Goal: Task Accomplishment & Management: Manage account settings

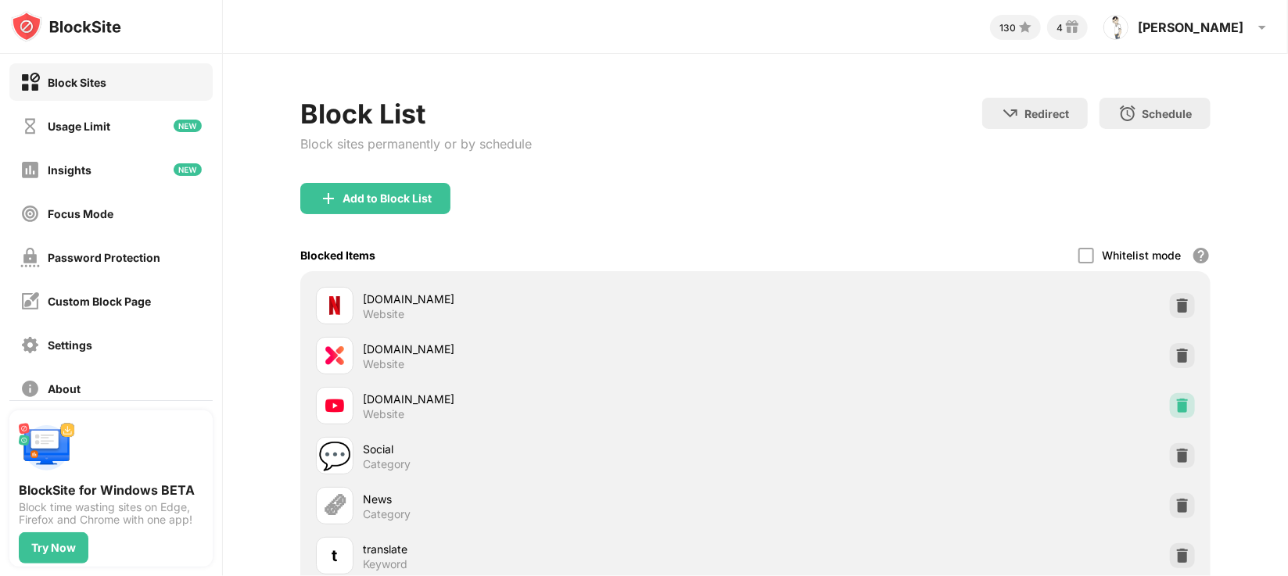
click at [1175, 412] on img at bounding box center [1183, 406] width 16 height 16
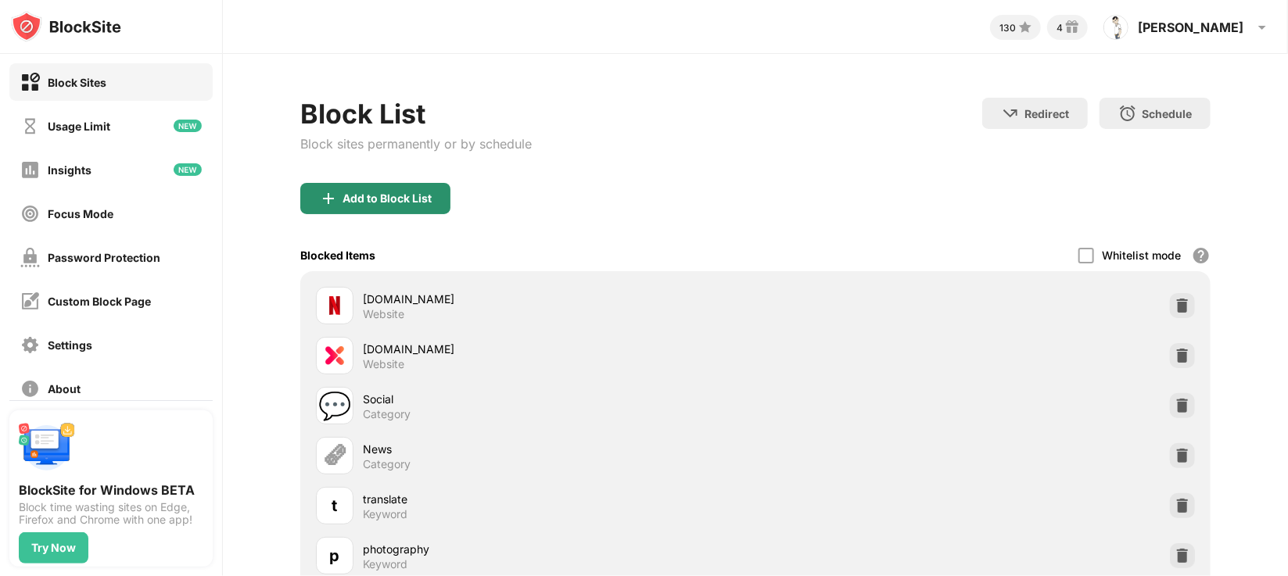
click at [408, 209] on div "Add to Block List" at bounding box center [375, 198] width 150 height 31
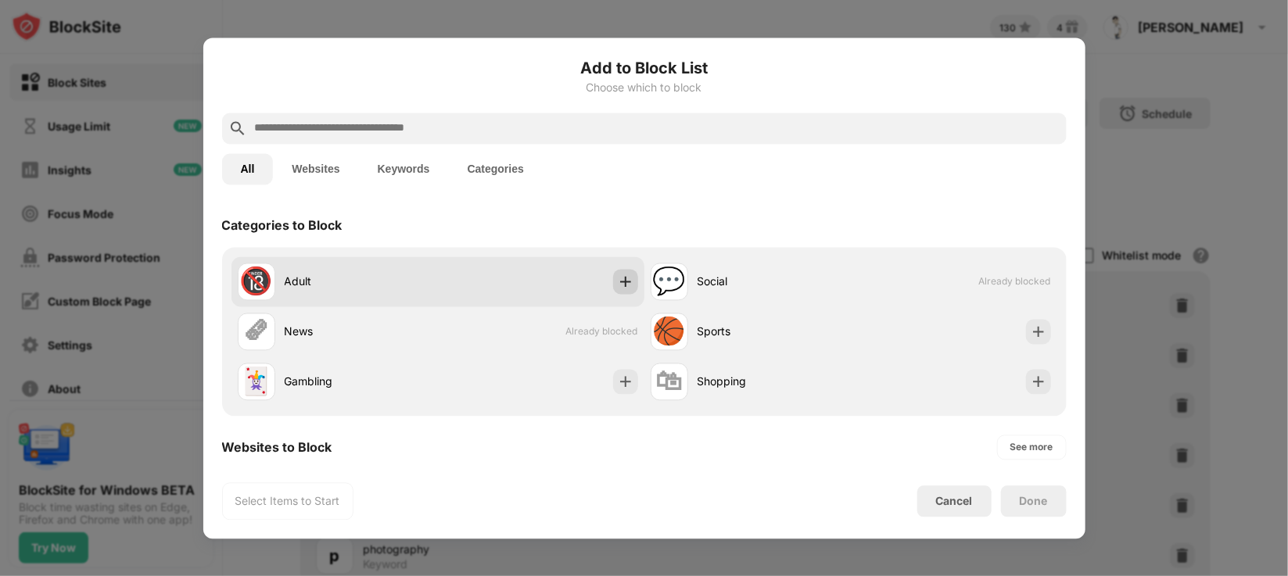
click at [618, 277] on img at bounding box center [626, 282] width 16 height 16
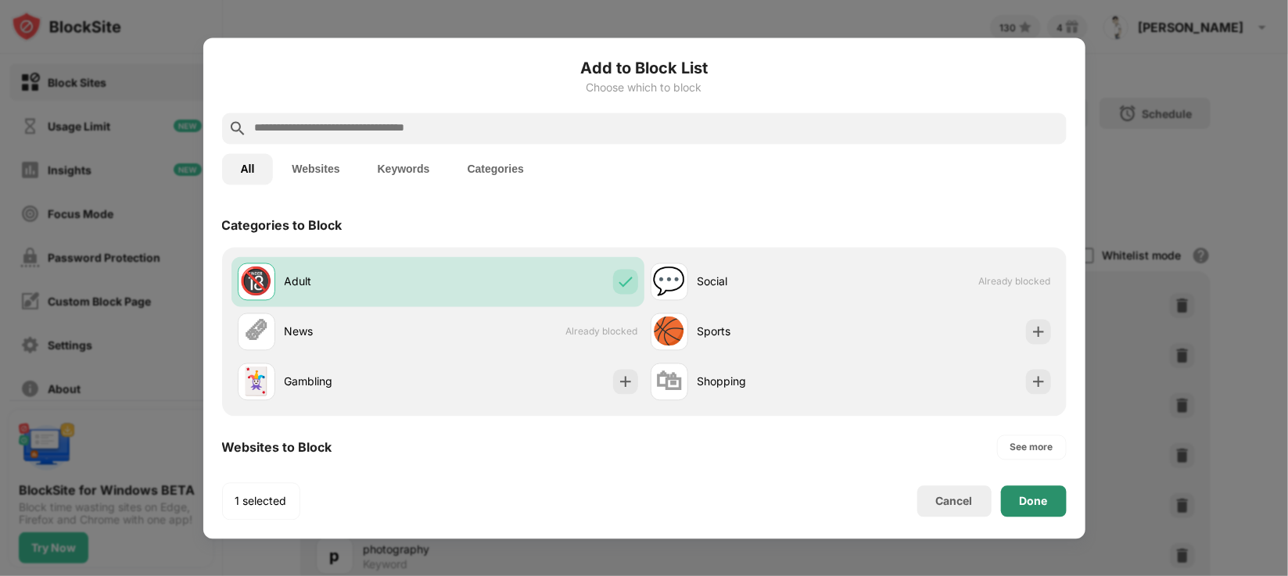
click at [1047, 502] on div "Done" at bounding box center [1034, 501] width 66 height 31
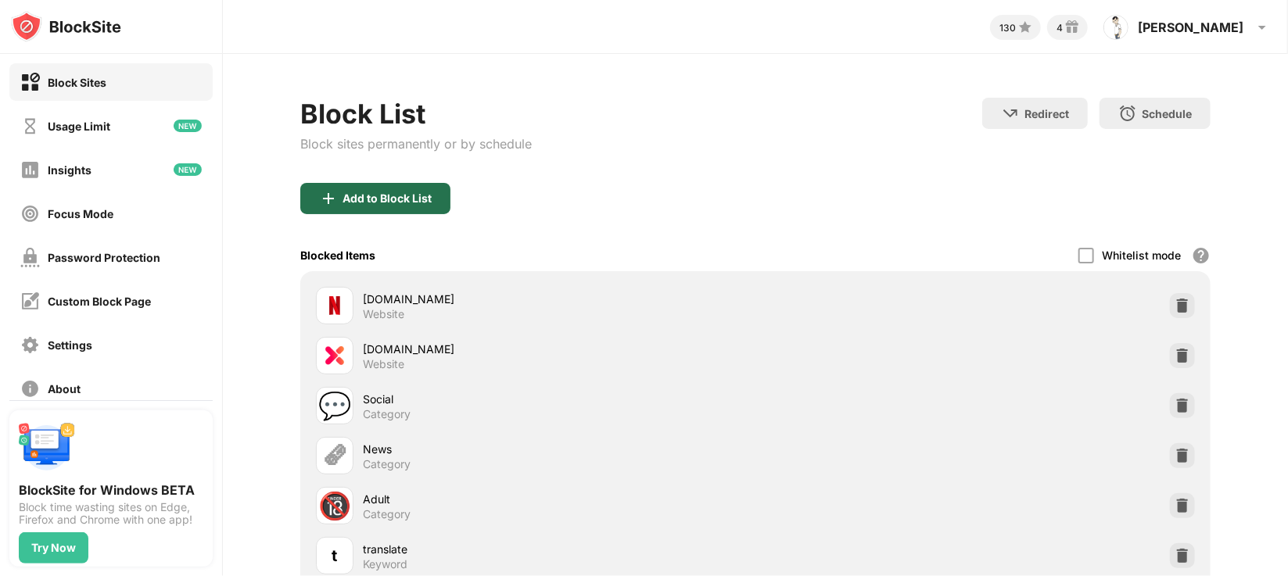
click at [413, 195] on div "Add to Block List" at bounding box center [387, 198] width 89 height 13
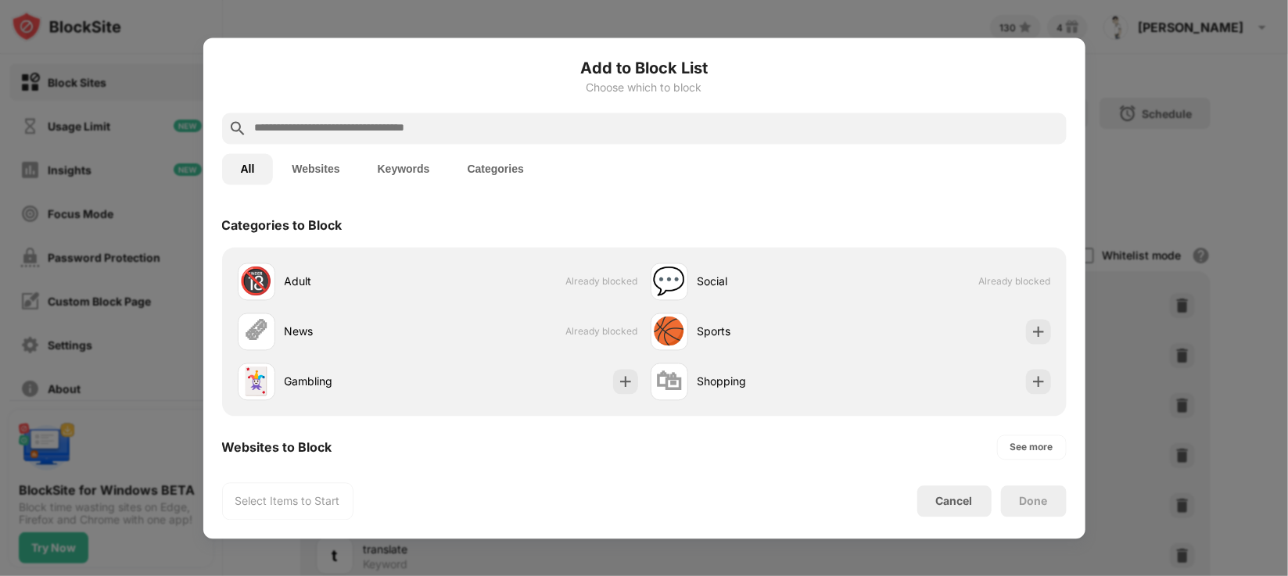
click at [417, 173] on button "Keywords" at bounding box center [404, 168] width 90 height 31
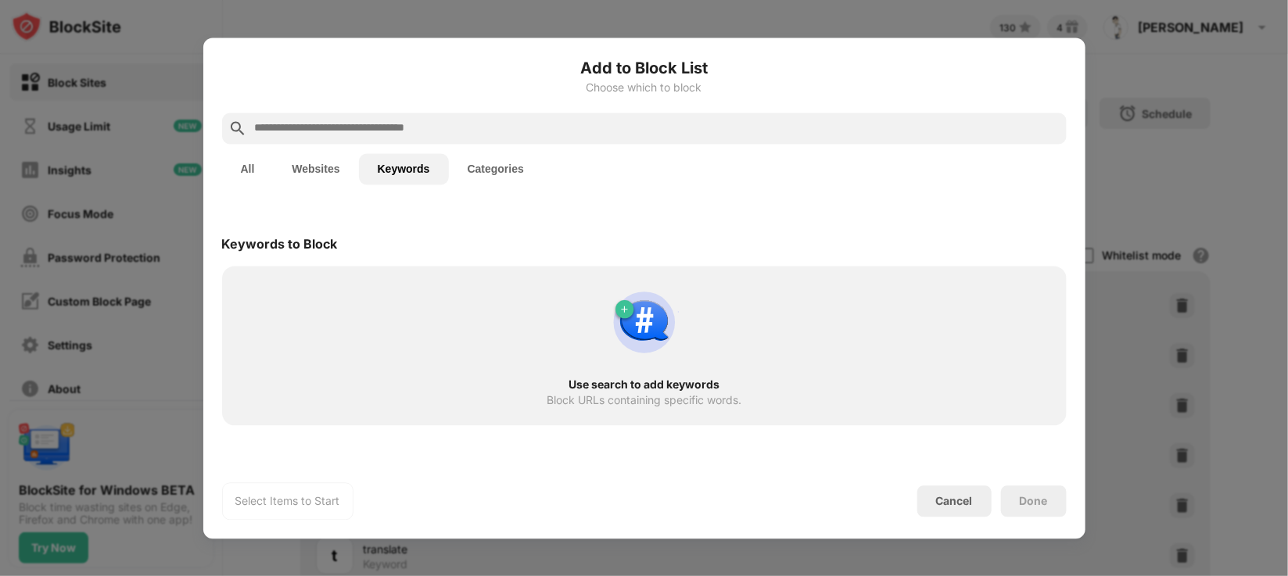
click at [395, 131] on input "text" at bounding box center [656, 128] width 807 height 19
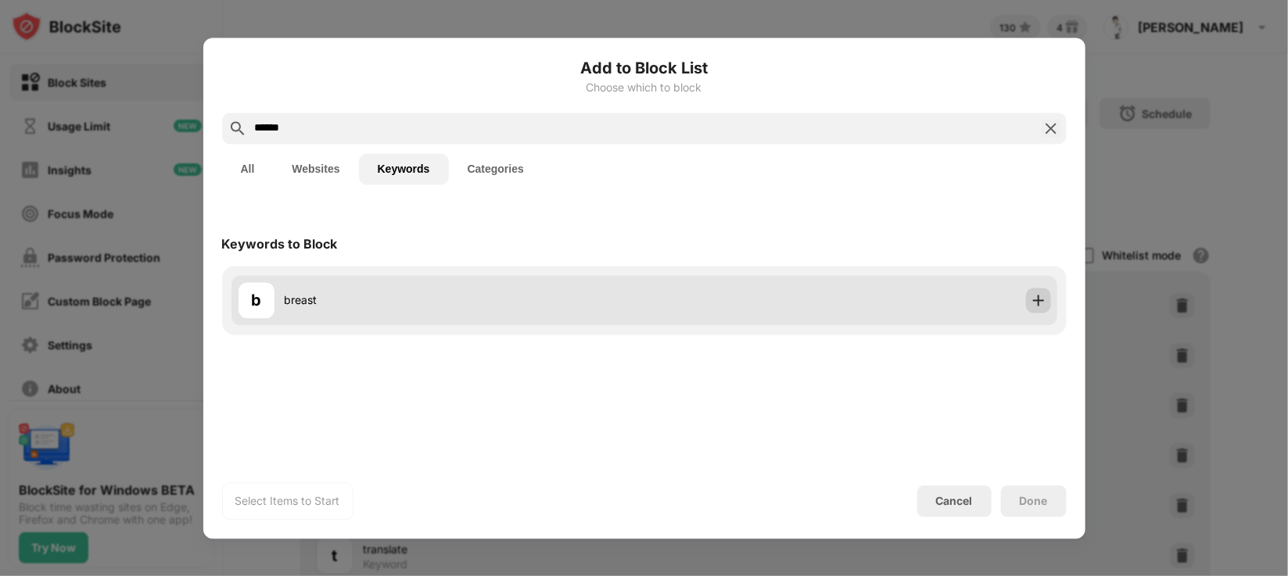
type input "******"
click at [1032, 303] on img at bounding box center [1039, 301] width 16 height 16
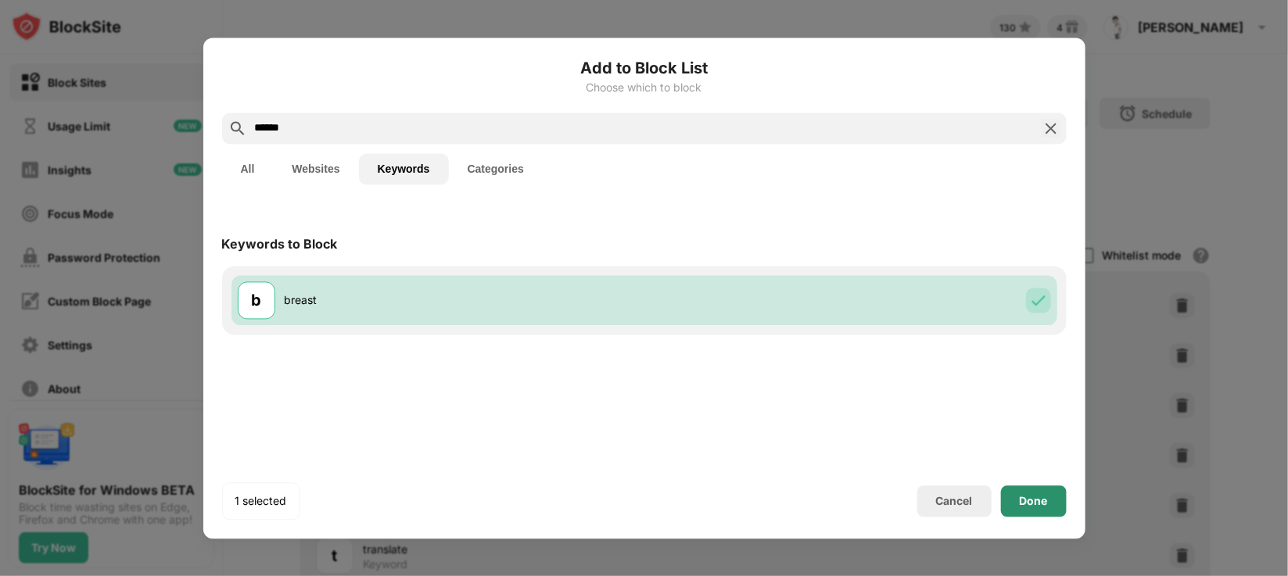
click at [1027, 494] on div "Done" at bounding box center [1034, 501] width 66 height 31
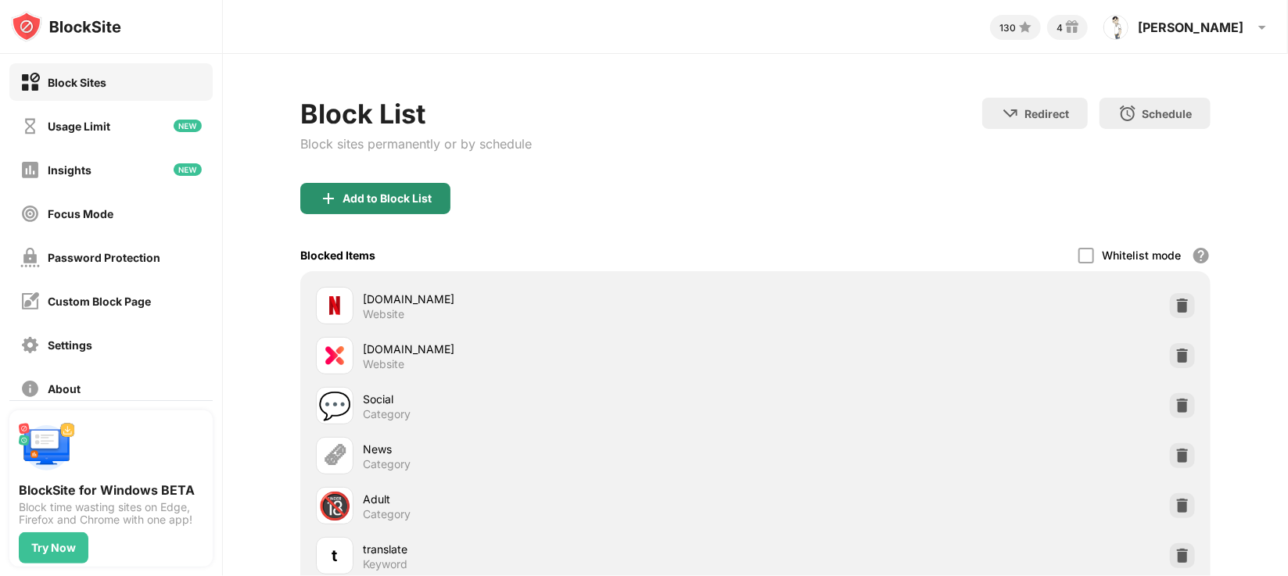
click at [372, 200] on div "Add to Block List" at bounding box center [387, 198] width 89 height 13
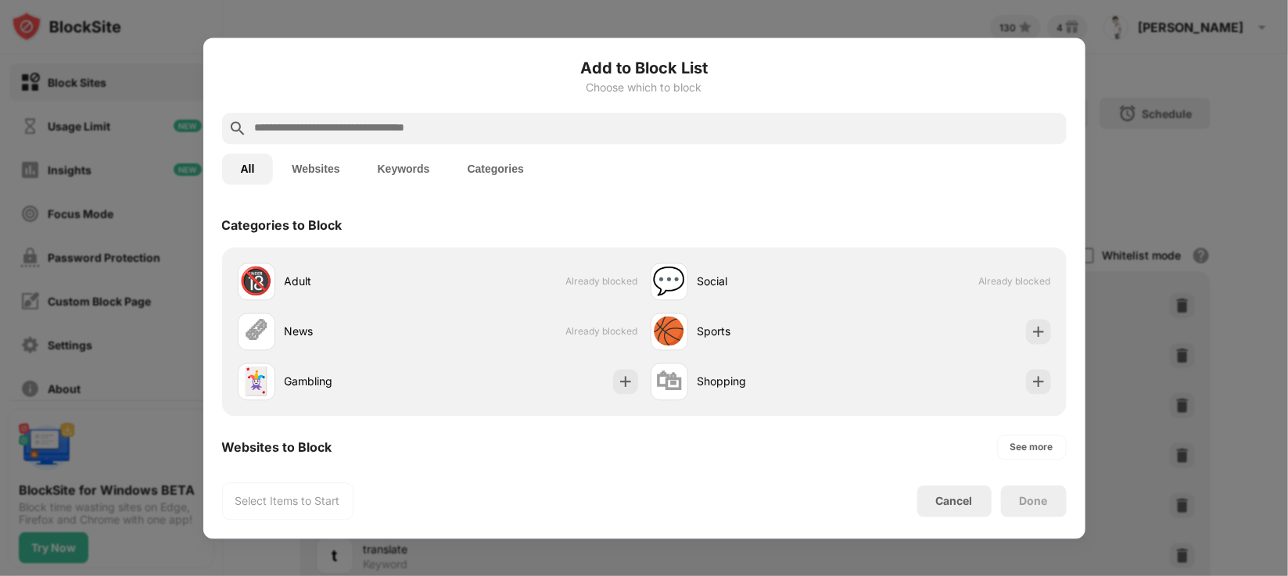
click at [358, 129] on input "text" at bounding box center [656, 128] width 807 height 19
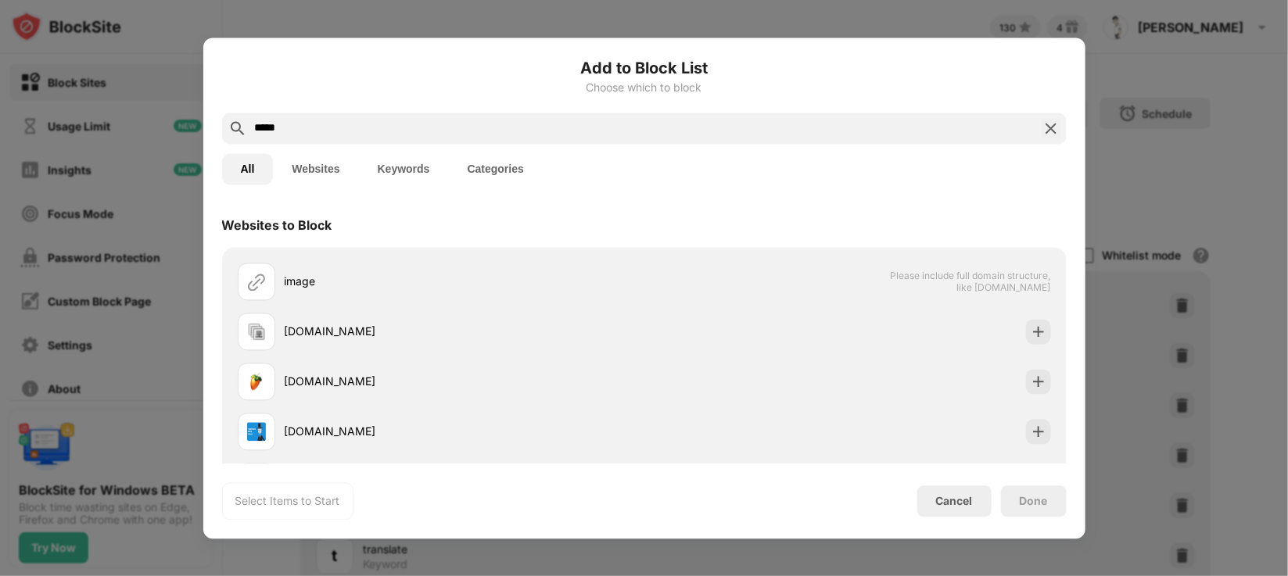
type input "*****"
click at [400, 163] on button "Keywords" at bounding box center [404, 168] width 90 height 31
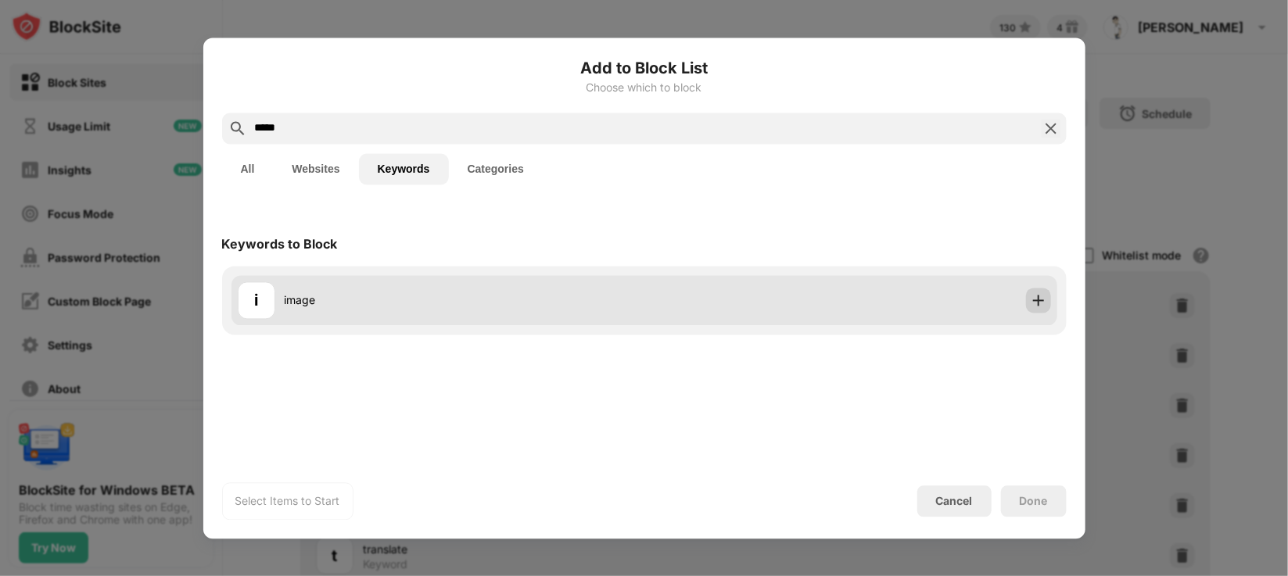
click at [1031, 299] on img at bounding box center [1039, 301] width 16 height 16
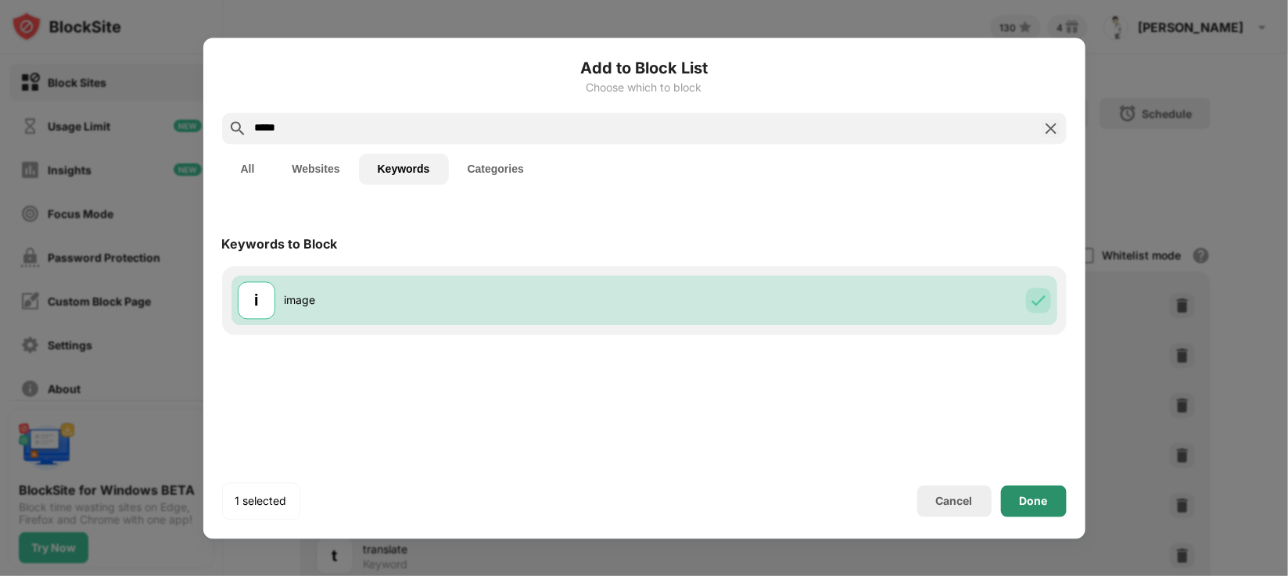
click at [1053, 500] on div "Done" at bounding box center [1034, 501] width 66 height 31
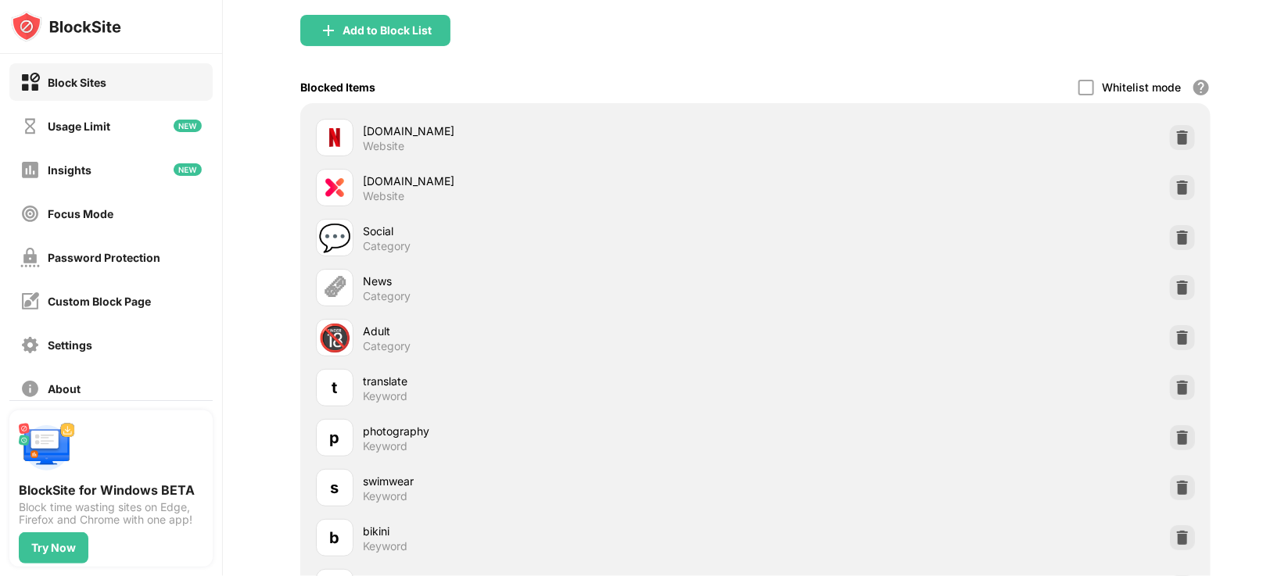
scroll to position [51, 0]
